Goal: Task Accomplishment & Management: Manage account settings

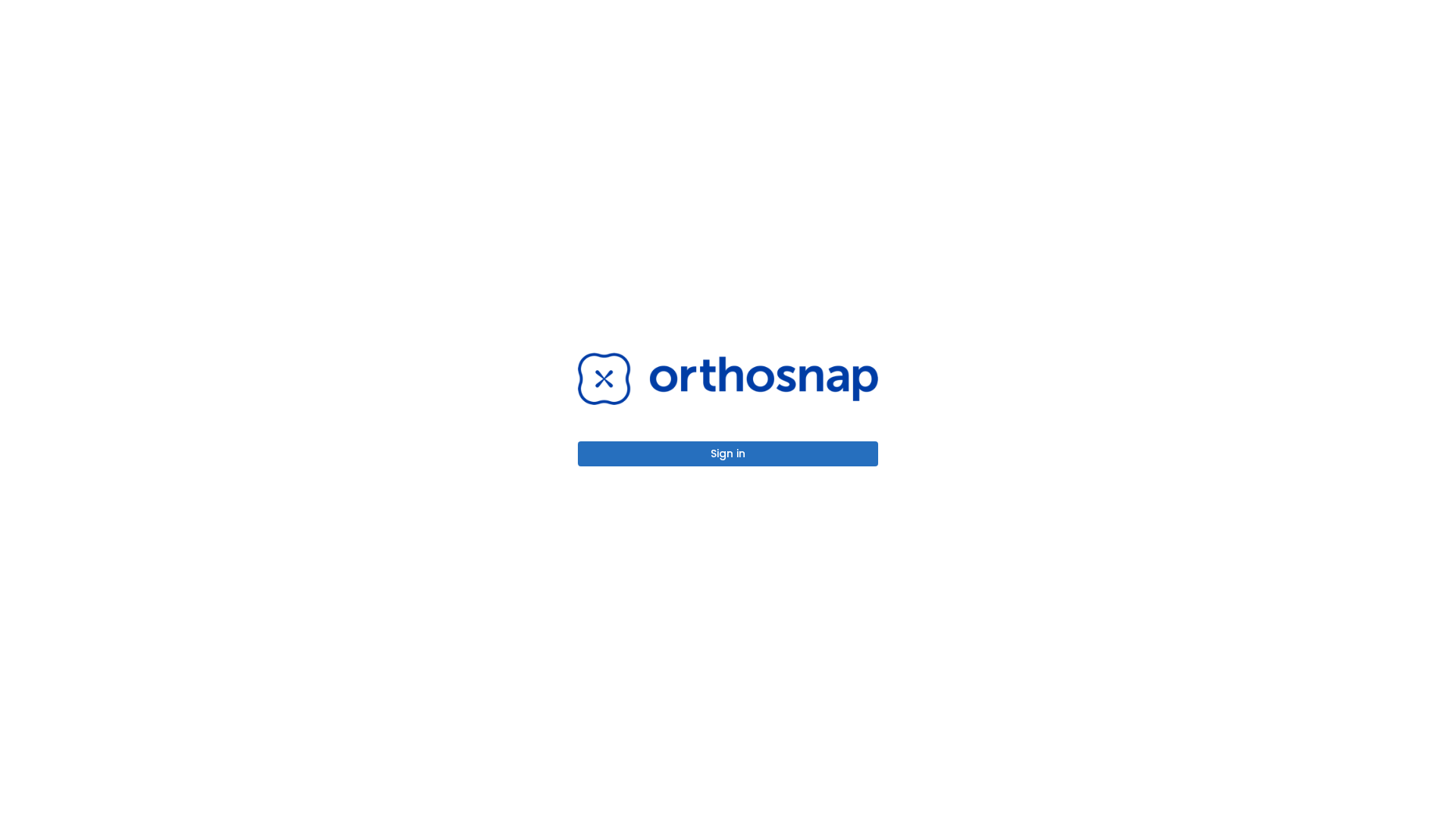
click at [728, 454] on button "Sign in" at bounding box center [728, 454] width 300 height 25
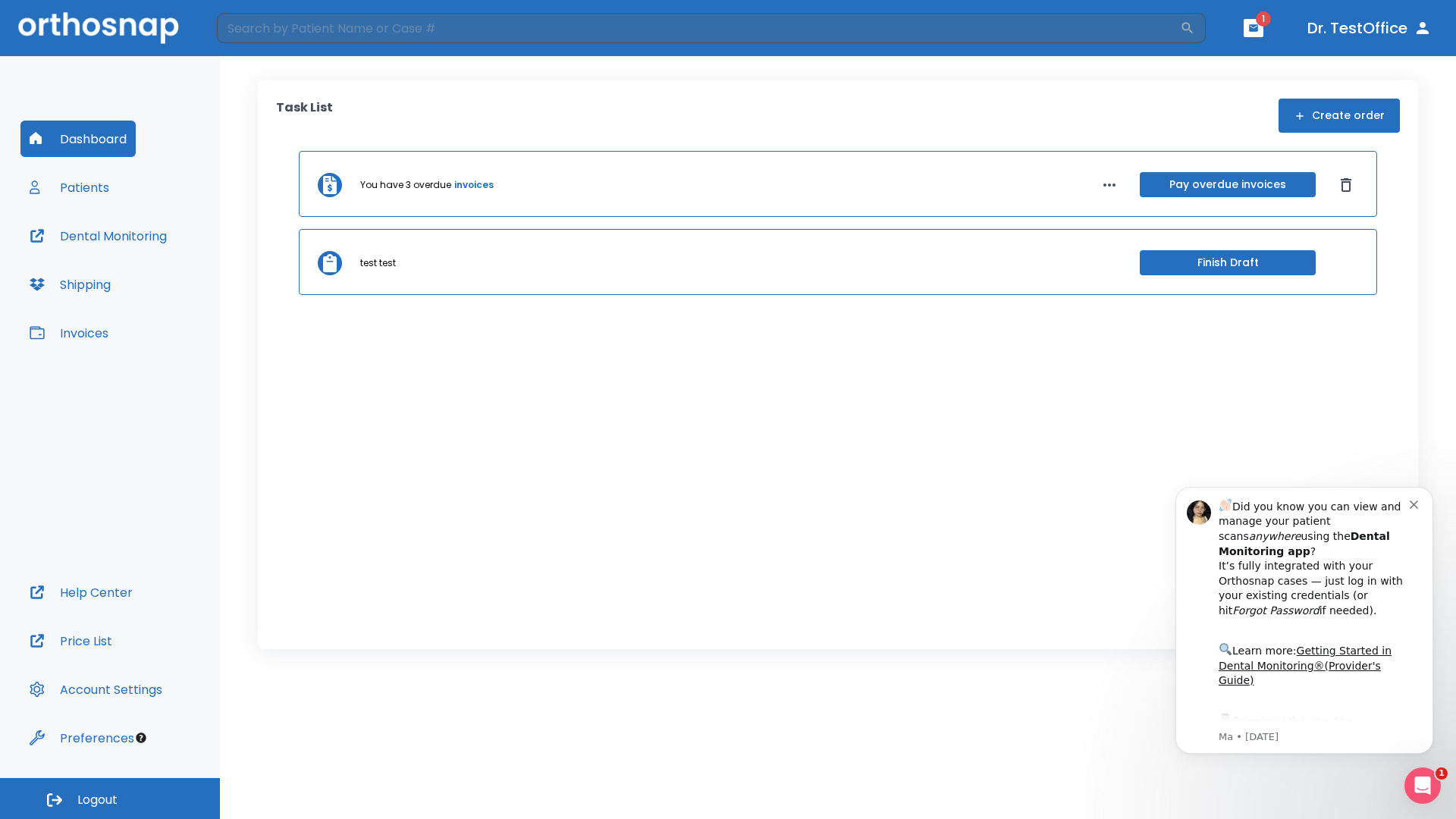
click at [110, 798] on span "Logout" at bounding box center [98, 800] width 40 height 16
